Goal: Find specific page/section: Find specific page/section

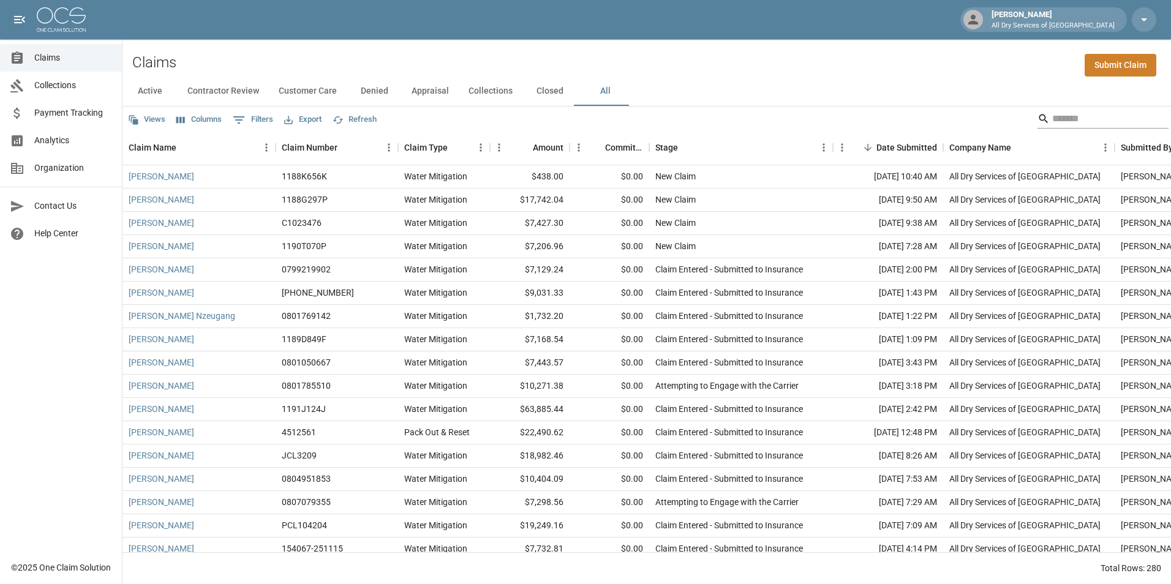
click at [1071, 119] on input "Search" at bounding box center [1101, 119] width 98 height 20
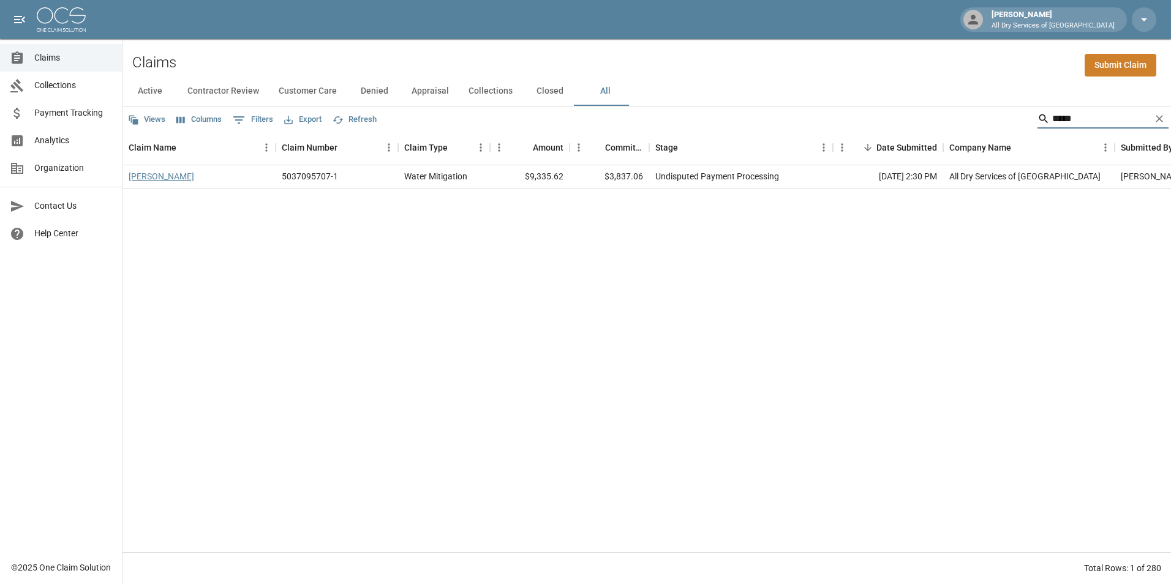
type input "*****"
click at [153, 176] on link "[PERSON_NAME]" at bounding box center [162, 176] width 66 height 12
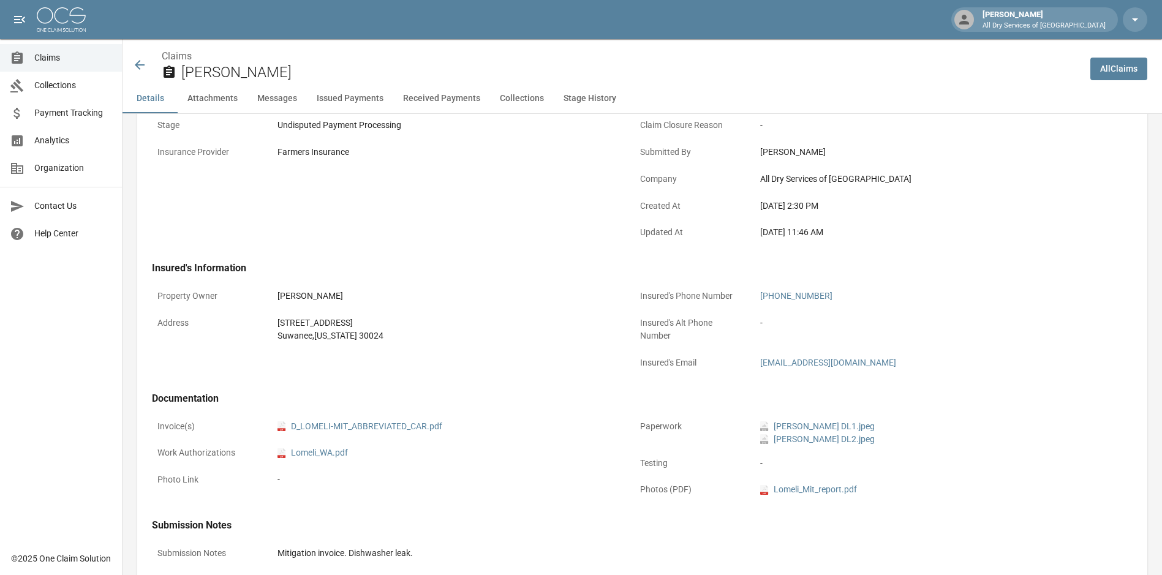
scroll to position [245, 0]
click at [384, 429] on link "pdf D_LOMELI-MIT_ABBREVIATED_CAR.pdf" at bounding box center [359, 424] width 165 height 13
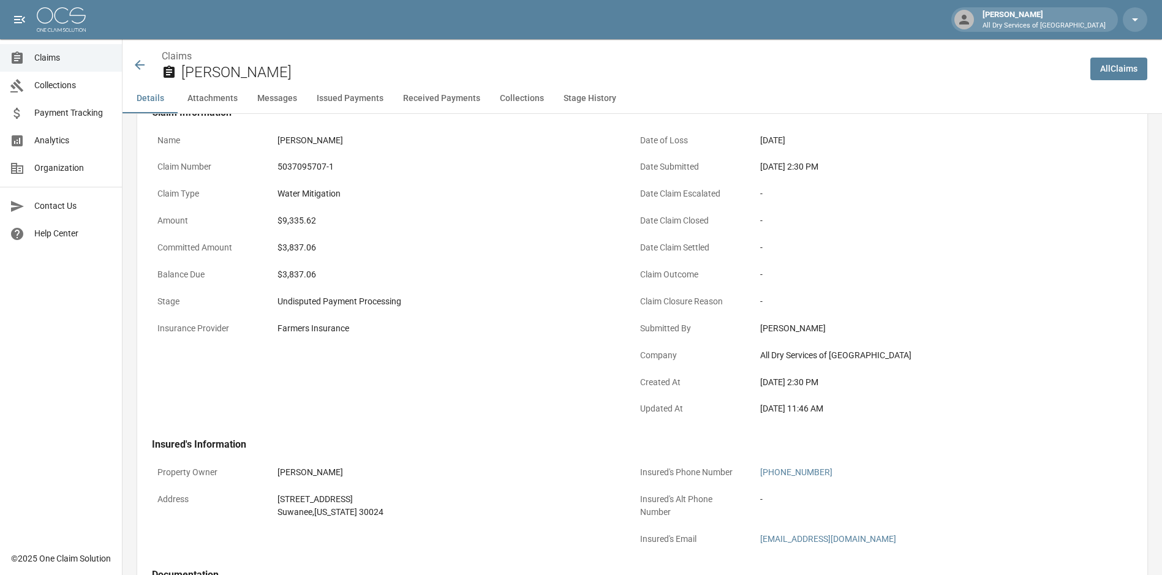
scroll to position [61, 0]
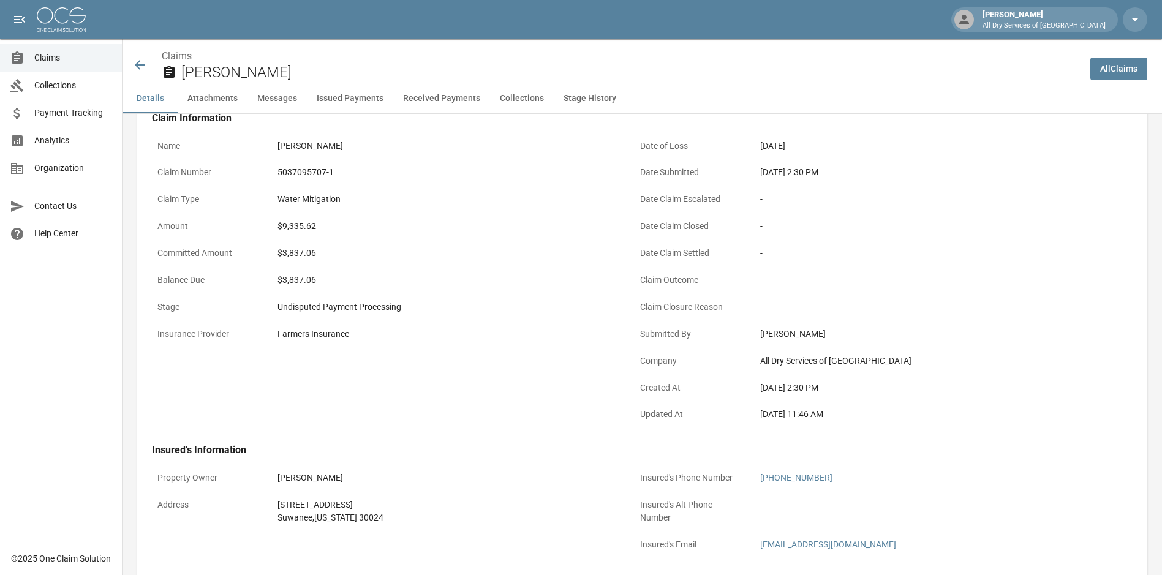
click at [55, 56] on span "Claims" at bounding box center [73, 57] width 78 height 13
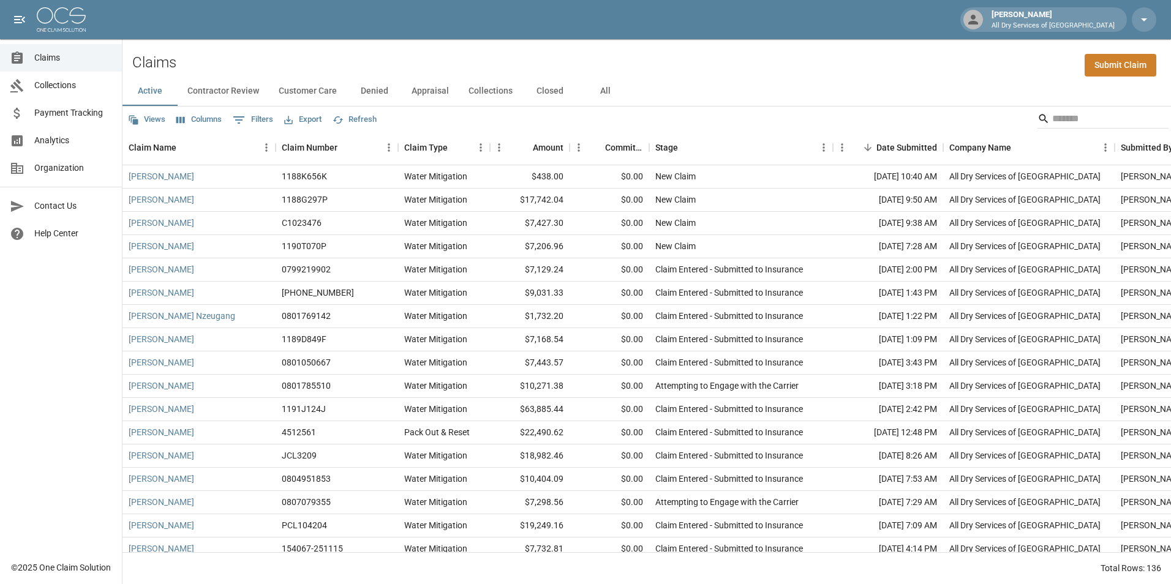
click at [602, 86] on button "All" at bounding box center [605, 91] width 55 height 29
click at [1085, 118] on input "Search" at bounding box center [1101, 119] width 98 height 20
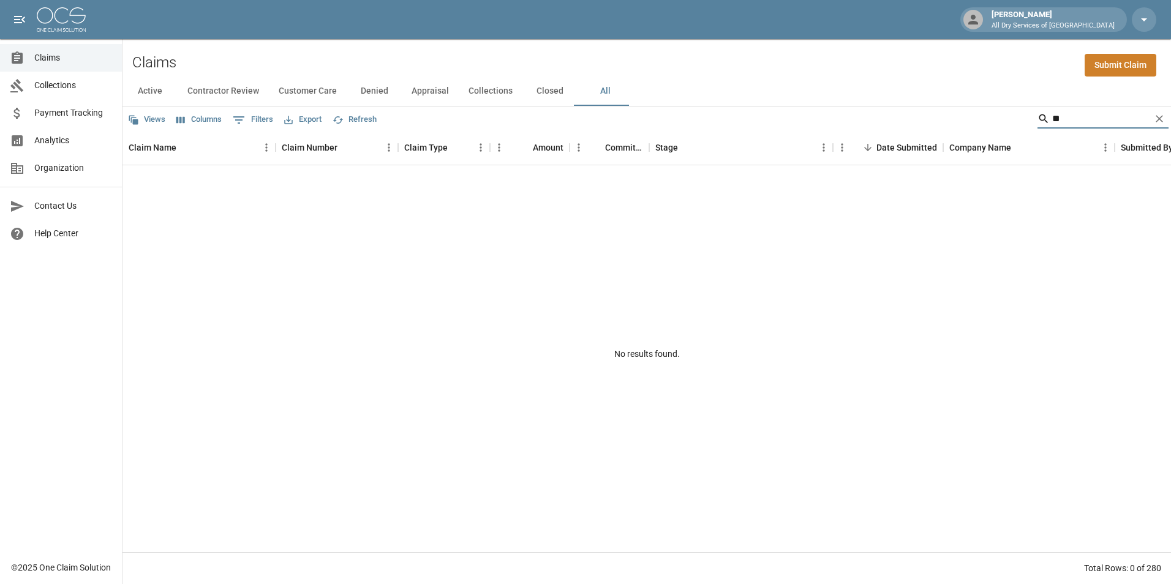
type input "*"
